Goal: Information Seeking & Learning: Learn about a topic

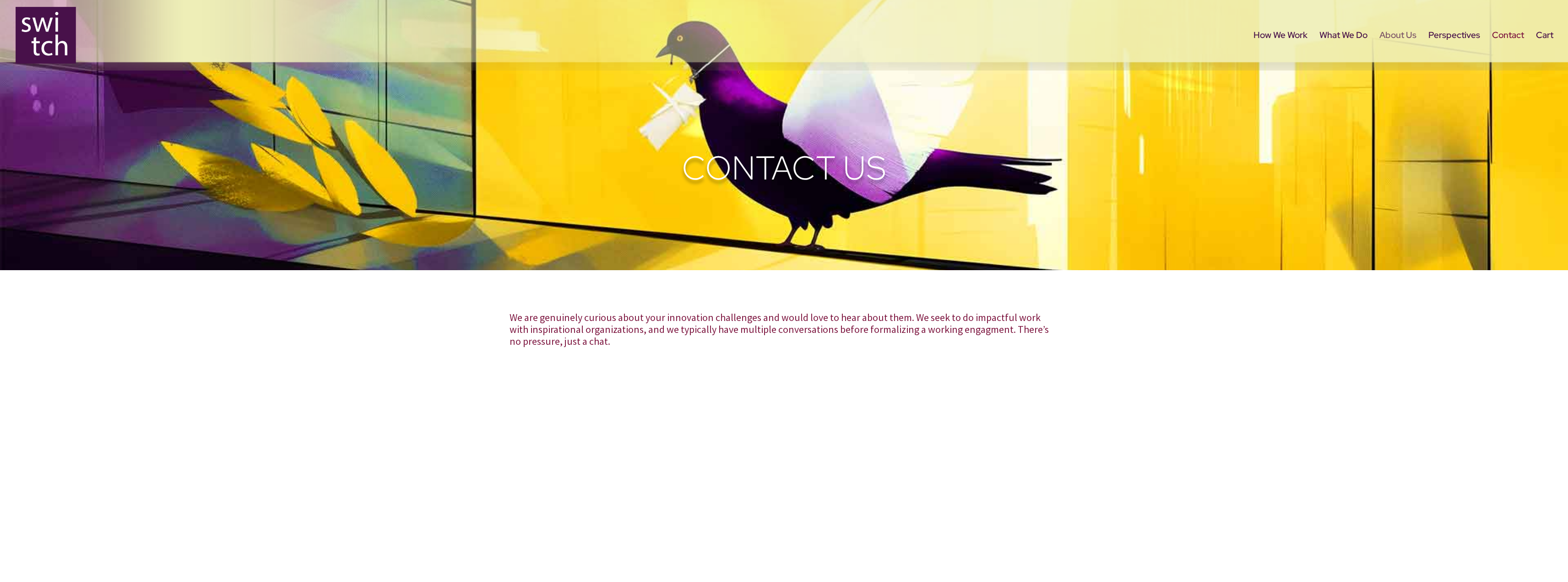
click at [1404, 36] on link "About Us" at bounding box center [1398, 51] width 37 height 38
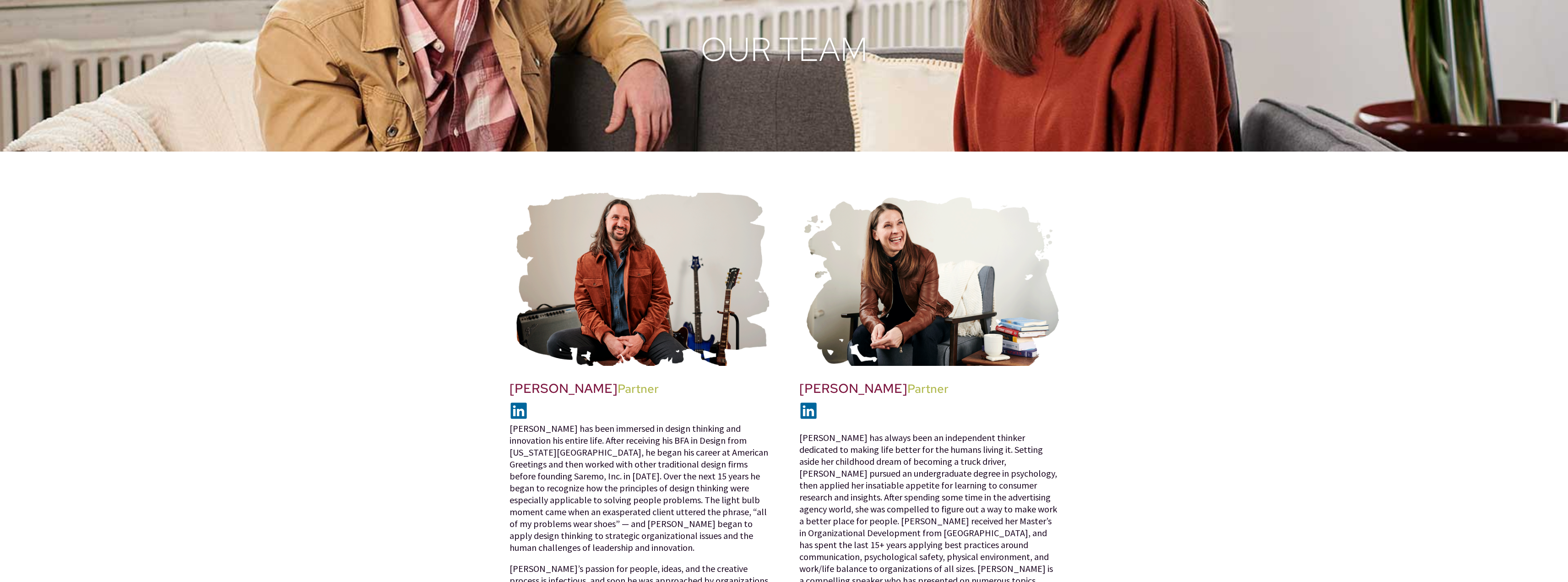
scroll to position [156, 0]
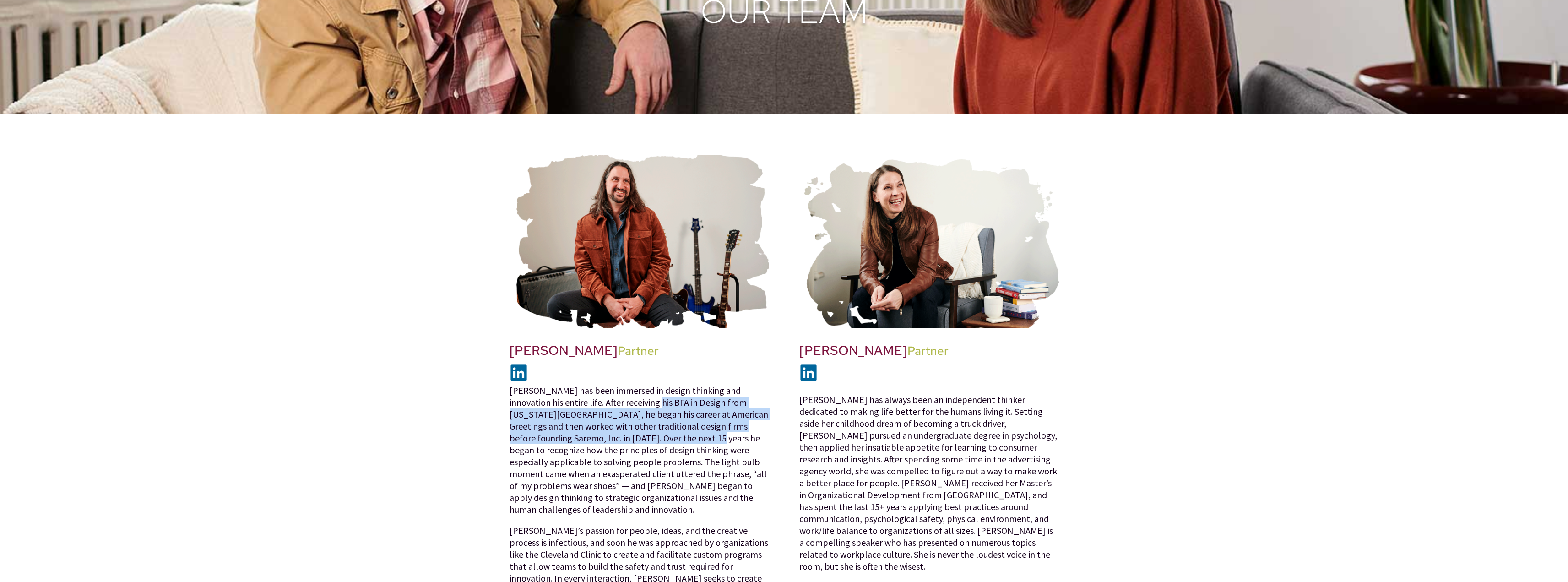
drag, startPoint x: 617, startPoint y: 405, endPoint x: 643, endPoint y: 439, distance: 42.8
click at [643, 439] on p "[PERSON_NAME] has been immersed in design thinking and innovation his entire li…" at bounding box center [639, 444] width 259 height 161
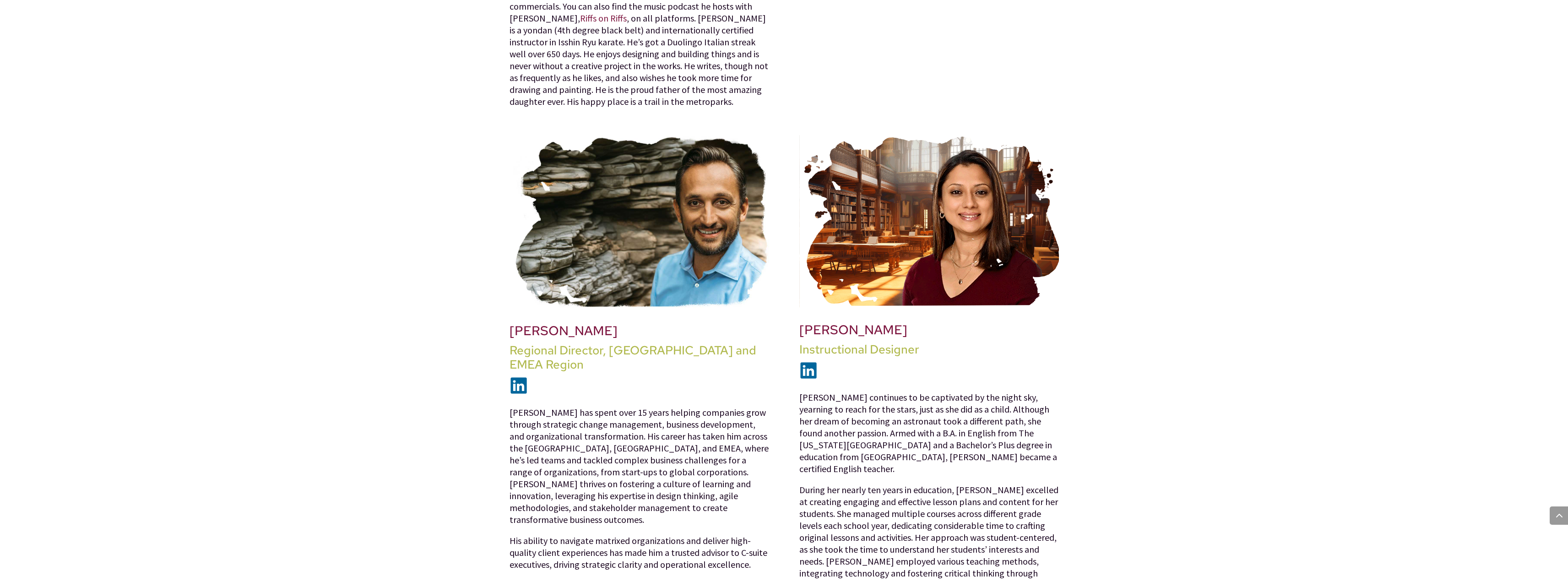
scroll to position [974, 0]
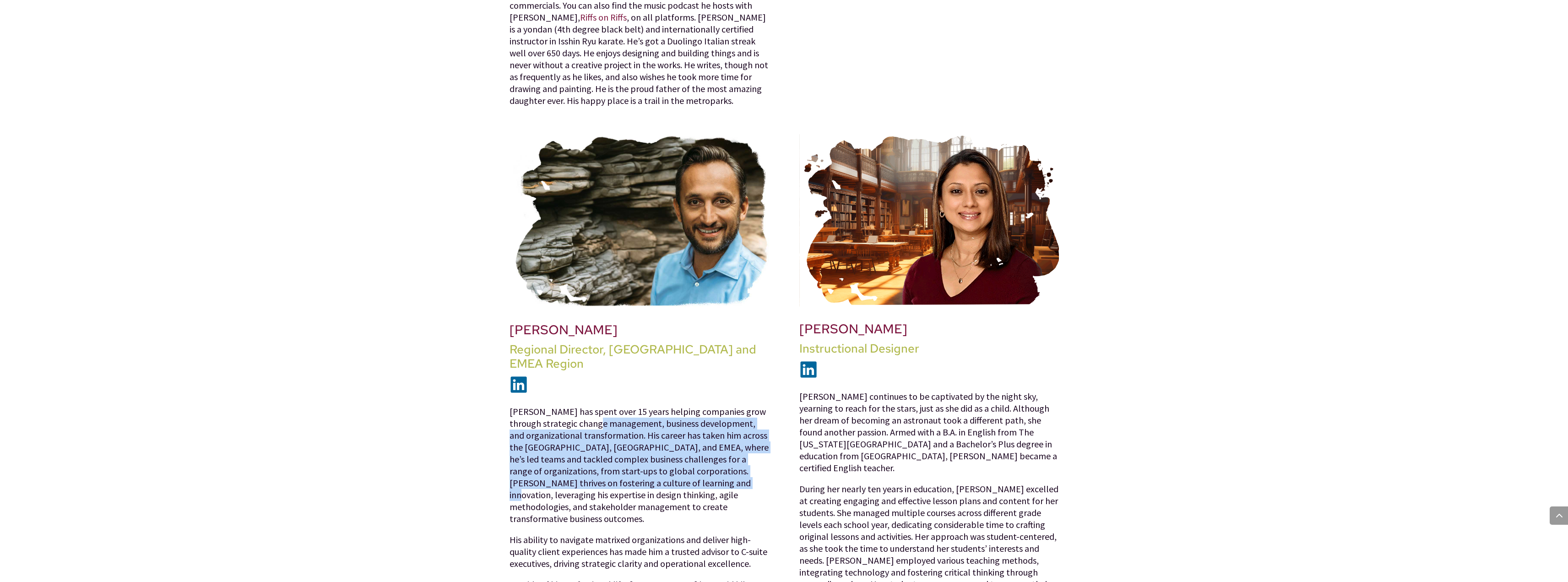
drag, startPoint x: 607, startPoint y: 371, endPoint x: 679, endPoint y: 436, distance: 97.0
click at [679, 436] on span "[PERSON_NAME] has spent over 15 years helping companies grow through strategic …" at bounding box center [639, 465] width 259 height 119
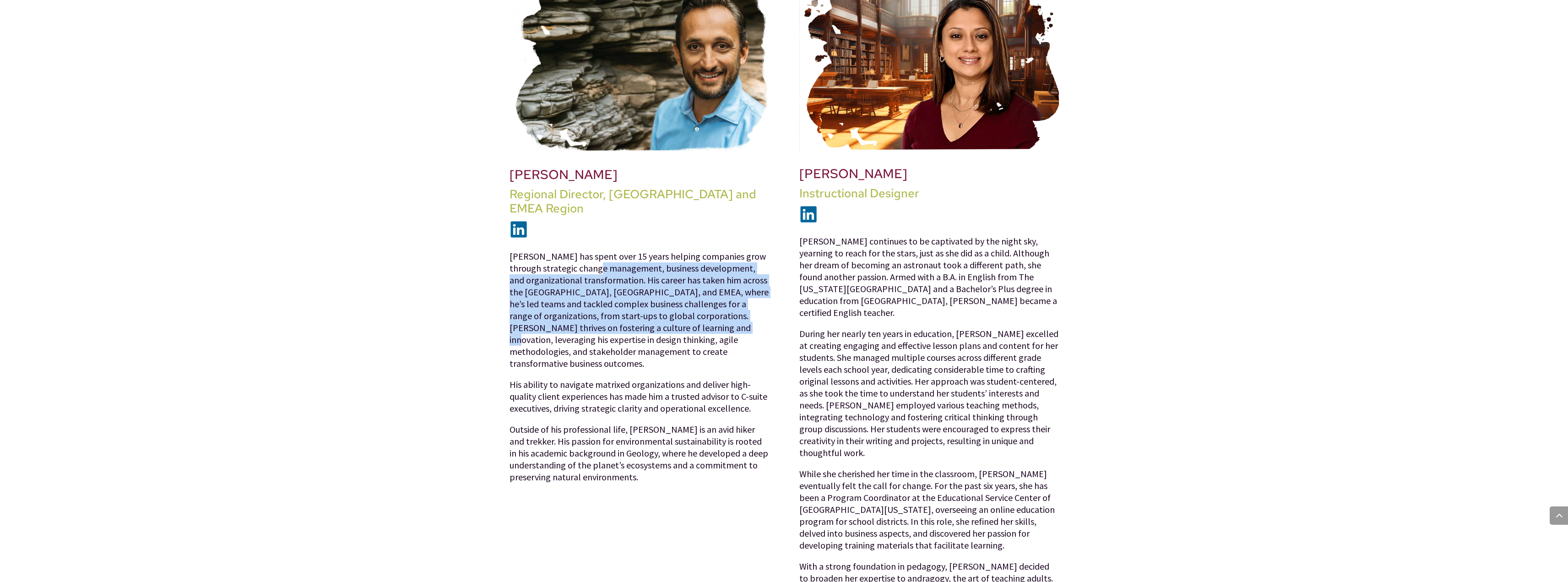
scroll to position [1131, 0]
